Goal: Information Seeking & Learning: Learn about a topic

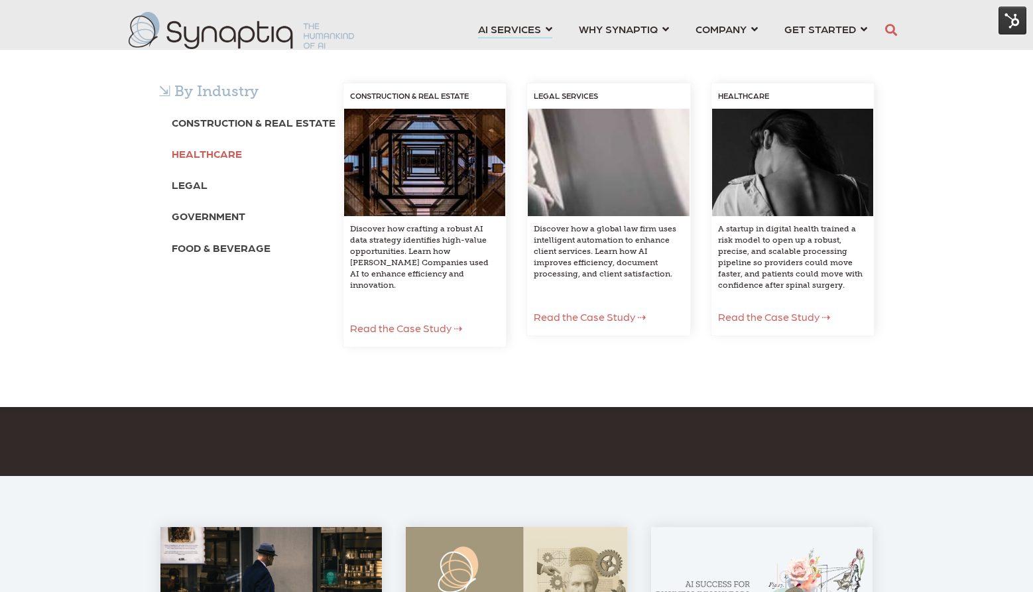
click at [205, 152] on b "Healthcare" at bounding box center [207, 153] width 70 height 13
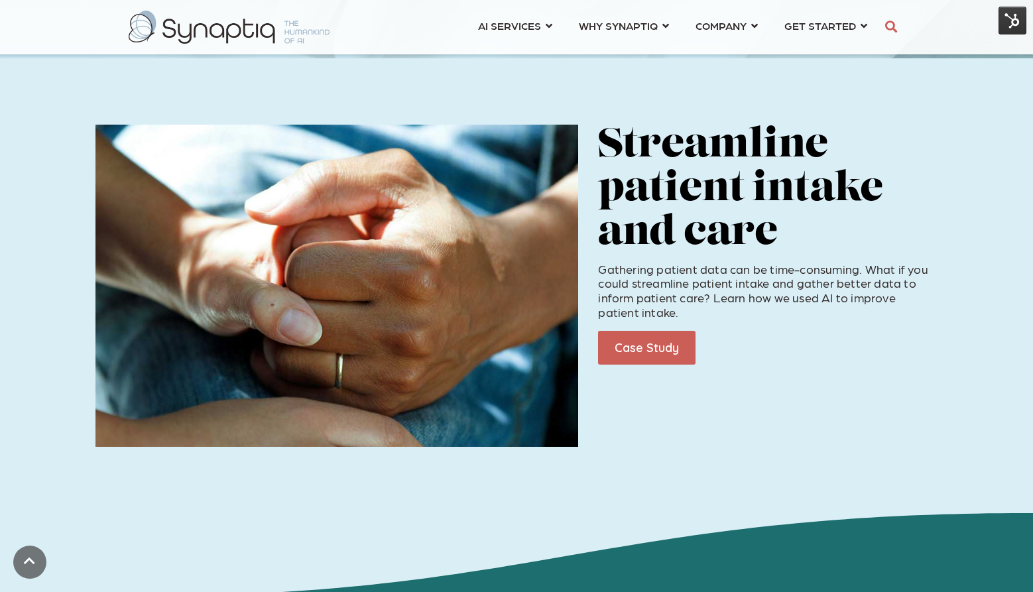
scroll to position [475, 0]
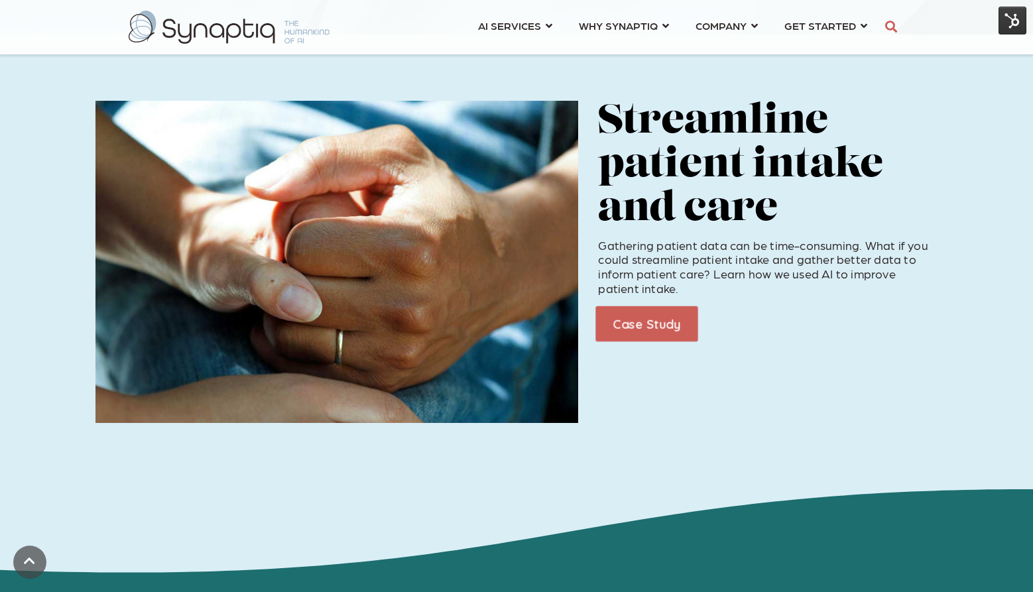
click at [656, 327] on link "Case Study" at bounding box center [647, 324] width 102 height 36
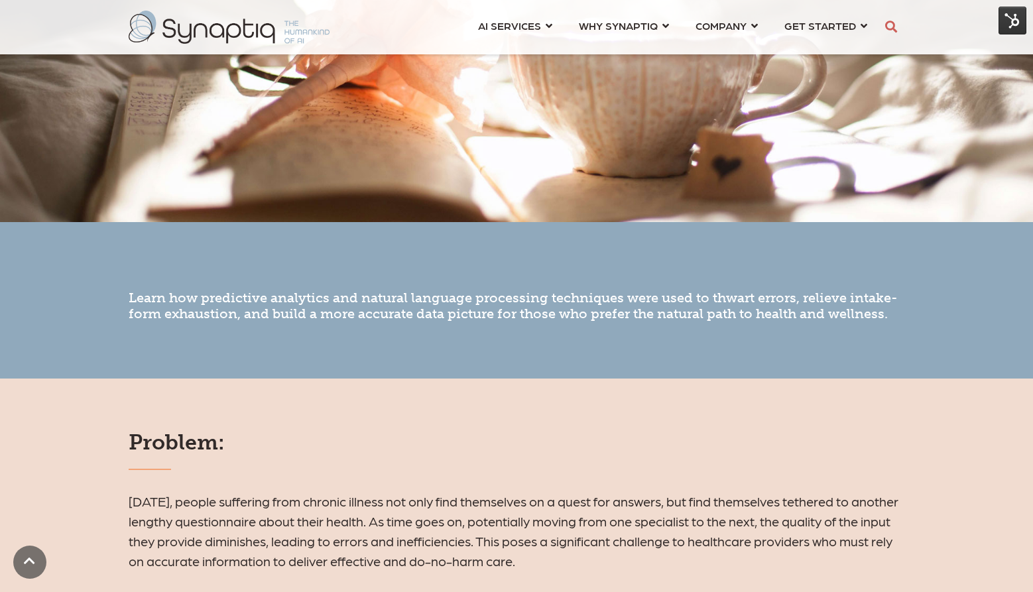
scroll to position [536, 0]
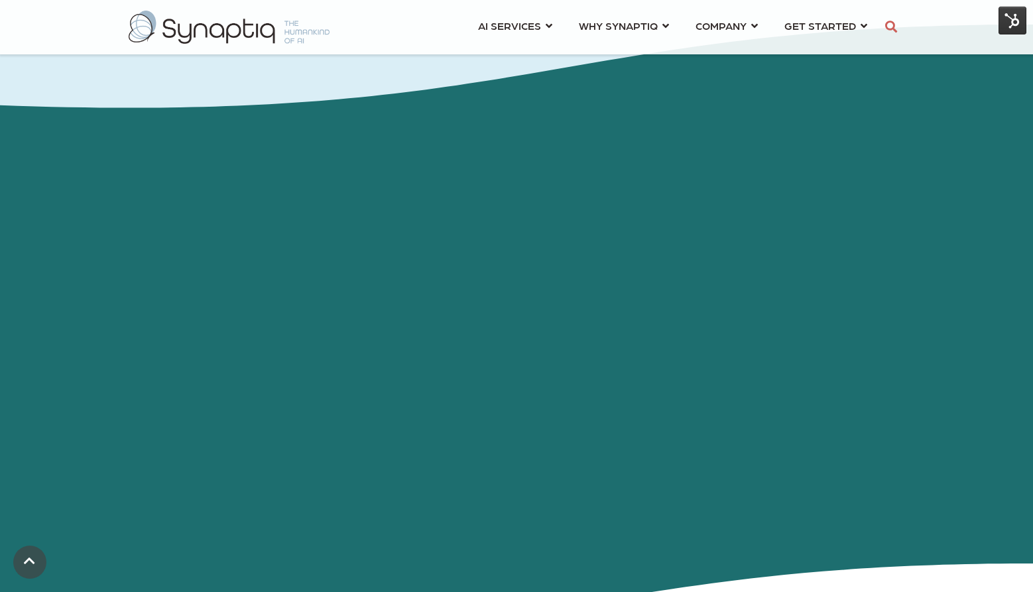
scroll to position [941, 0]
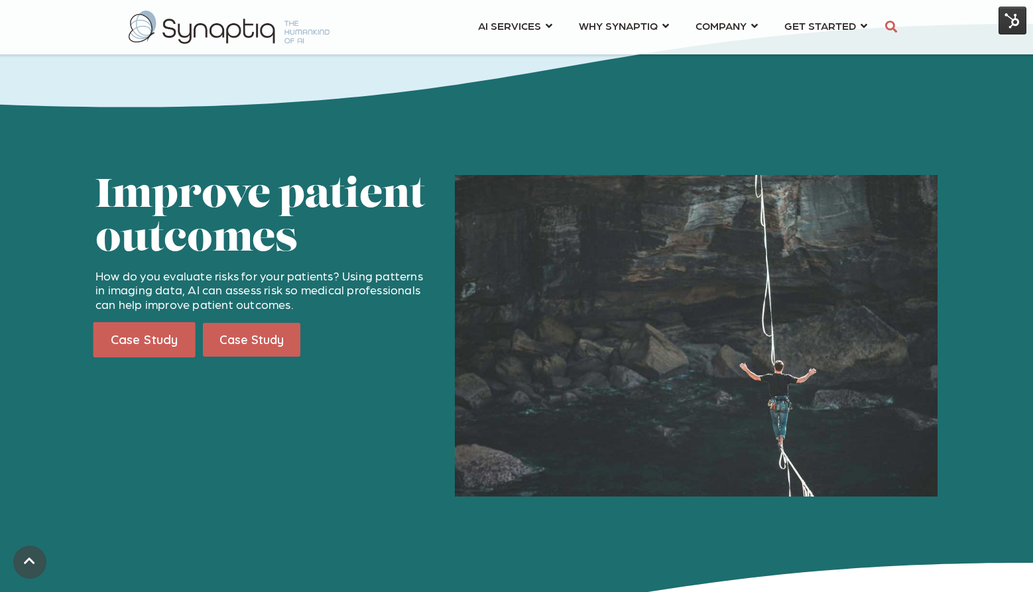
click at [155, 336] on link "Case Study" at bounding box center [144, 340] width 102 height 36
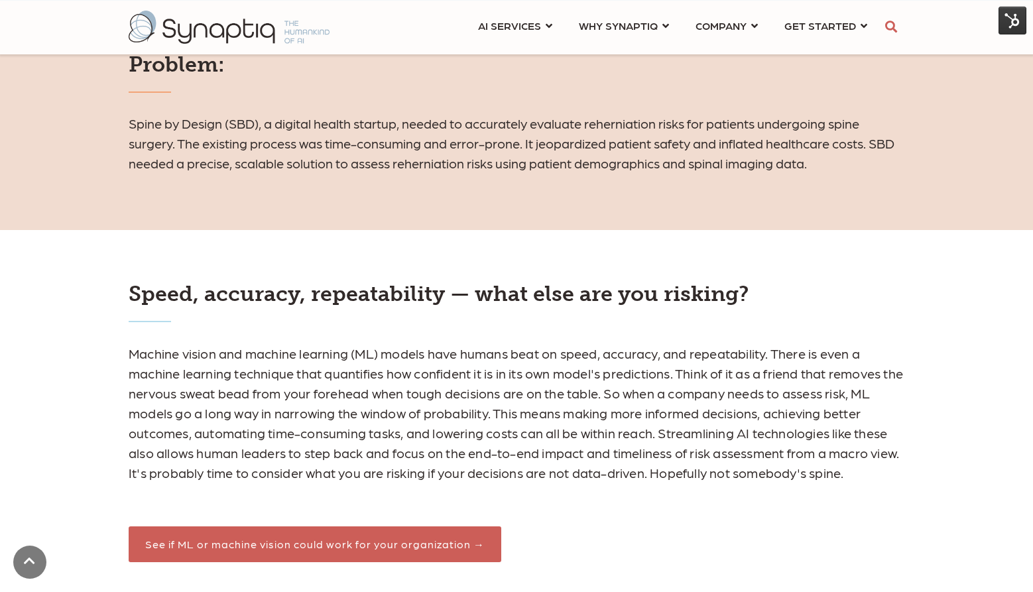
scroll to position [802, 0]
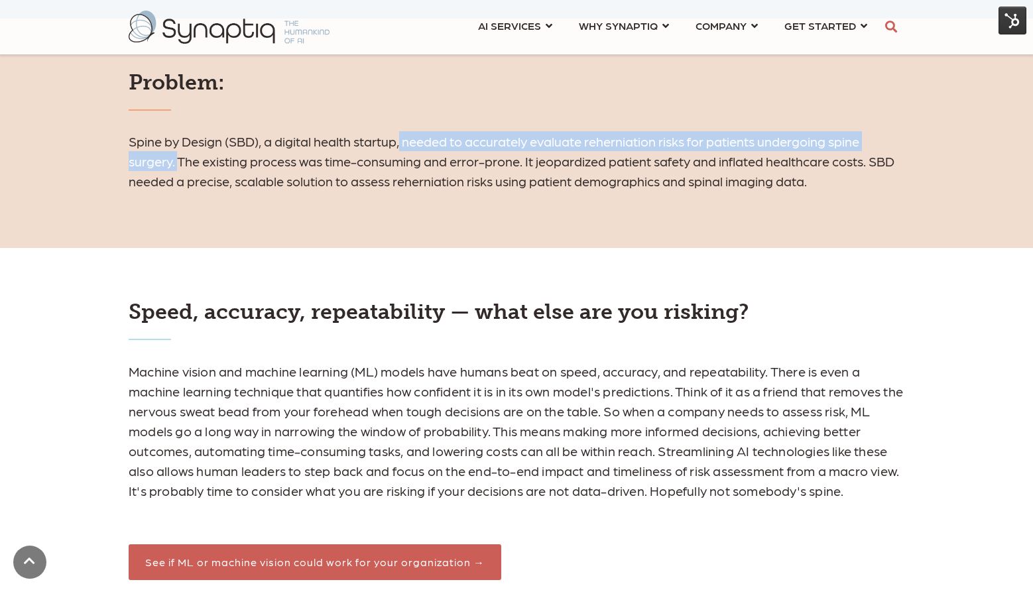
drag, startPoint x: 404, startPoint y: 141, endPoint x: 180, endPoint y: 154, distance: 224.5
click at [180, 154] on h6 "Spine by Design (SBD), a digital health startup, needed to accurately evaluate …" at bounding box center [517, 161] width 776 height 60
copy h6 "needed to accurately evaluate reherniation risks for patients undergoing spine …"
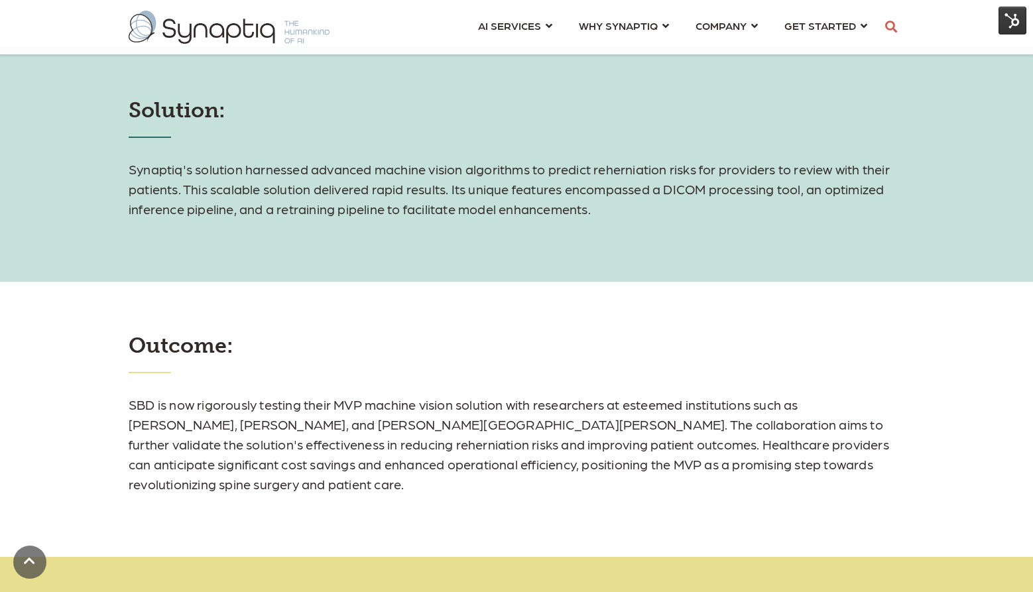
scroll to position [888, 0]
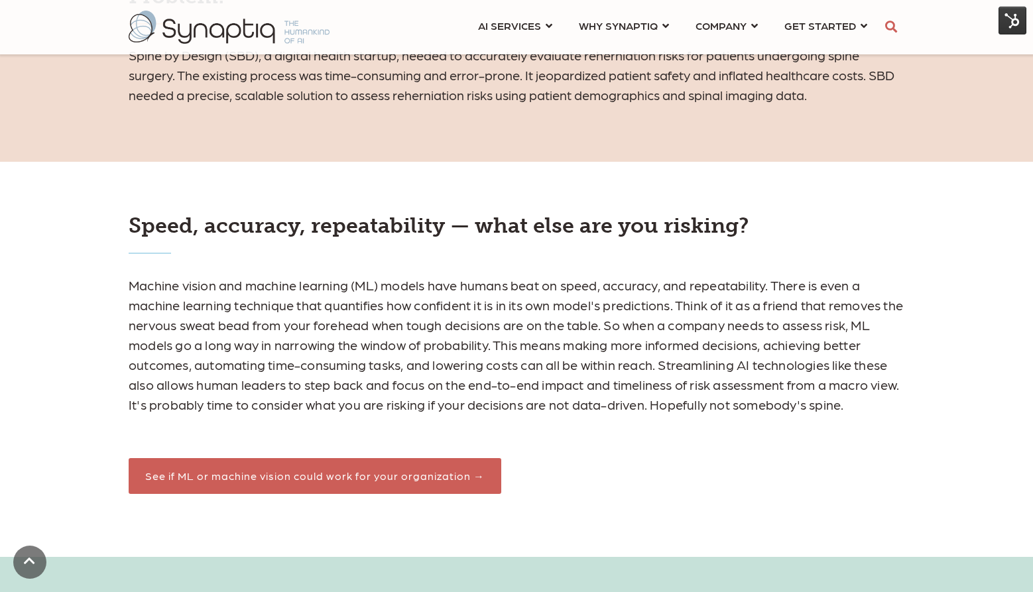
drag, startPoint x: 186, startPoint y: 242, endPoint x: 168, endPoint y: 286, distance: 47.3
click at [189, 246] on div "Speed, accuracy, repeatability — what else are you risking? See if ML or machin…" at bounding box center [517, 353] width 796 height 280
drag, startPoint x: 123, startPoint y: 289, endPoint x: 351, endPoint y: 284, distance: 228.1
click at [351, 284] on div "Speed, accuracy, repeatability — what else are you risking? See if ML or machin…" at bounding box center [517, 353] width 796 height 280
copy p "Machine vision and machine learning"
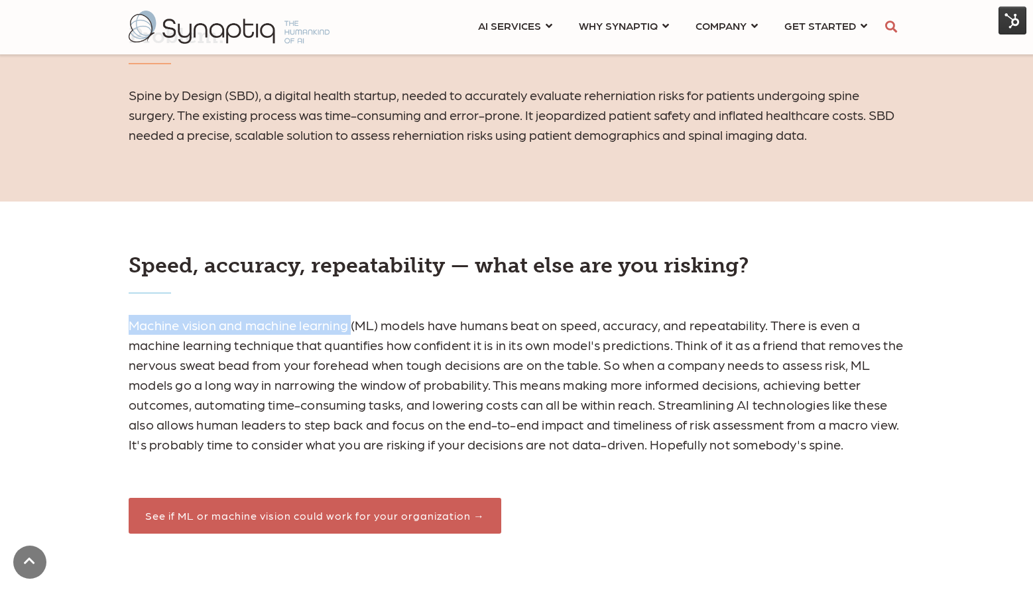
scroll to position [849, 0]
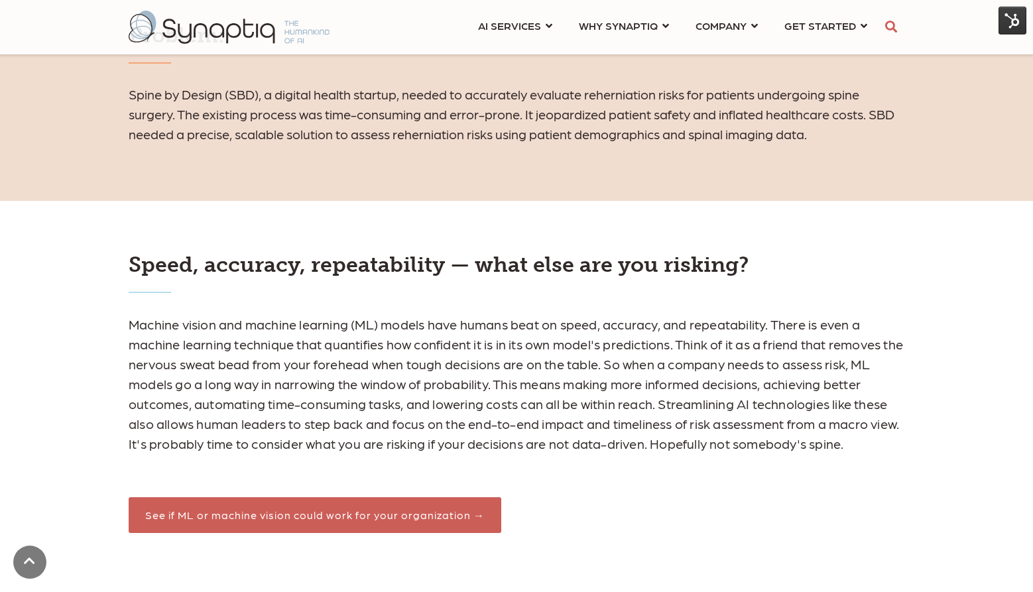
click at [603, 397] on p "Machine vision and machine learning (ML) models have humans beat on speed, accu…" at bounding box center [517, 383] width 776 height 139
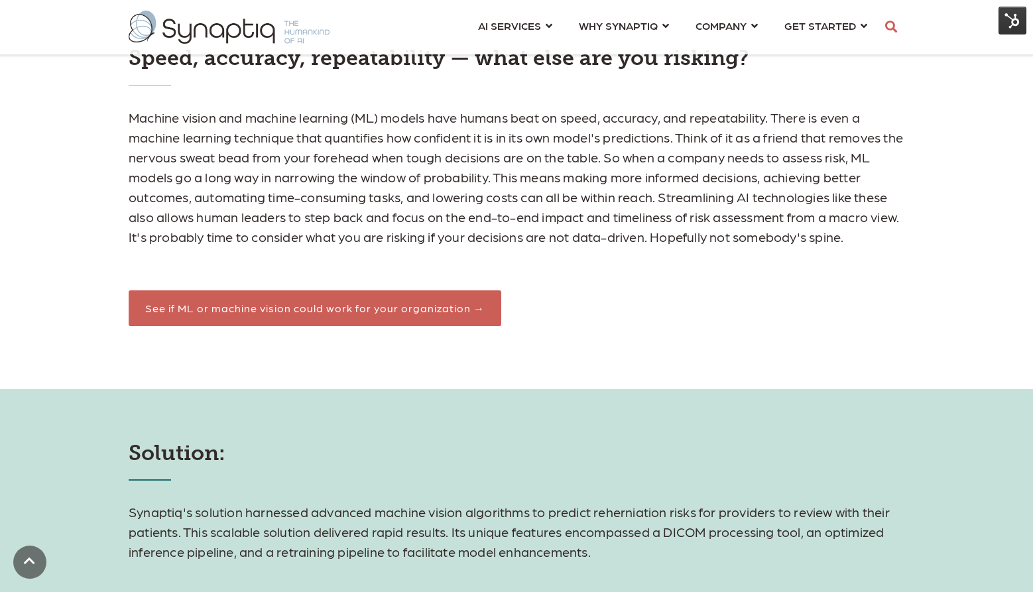
scroll to position [1377, 0]
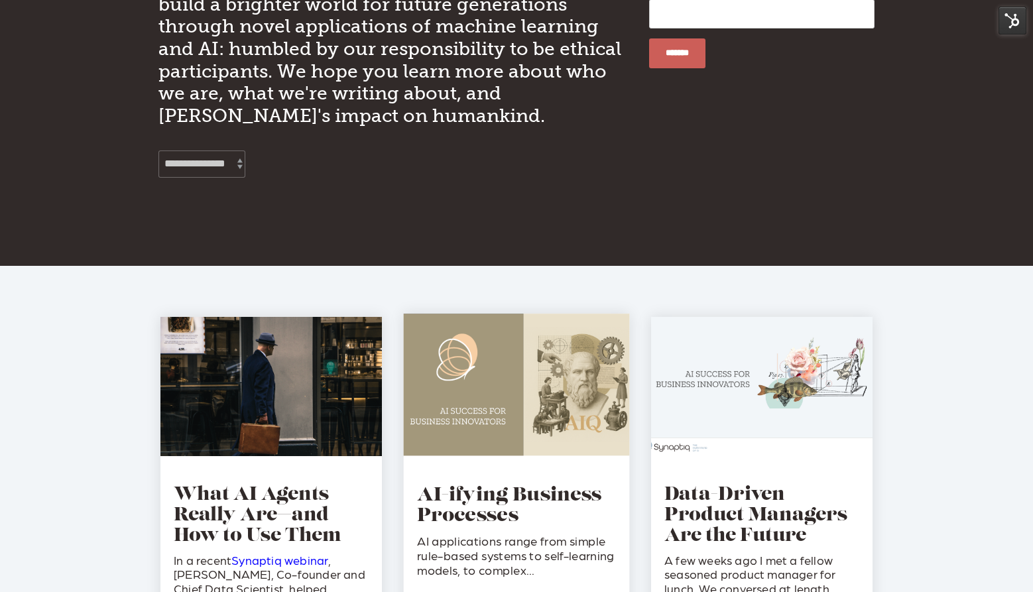
scroll to position [335, 0]
